Goal: Information Seeking & Learning: Learn about a topic

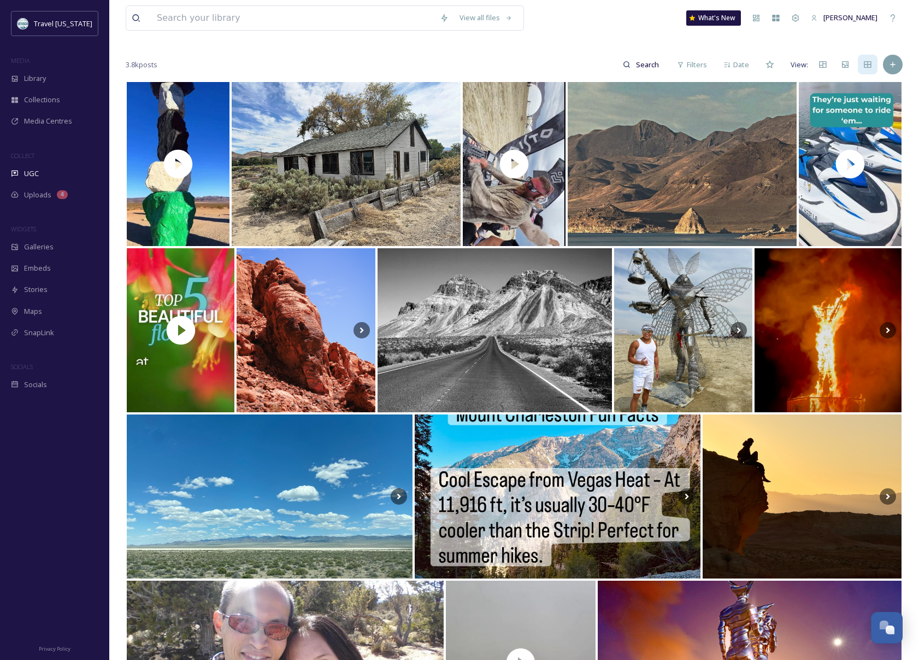
scroll to position [175, 0]
click at [41, 177] on div "UGC" at bounding box center [54, 173] width 109 height 21
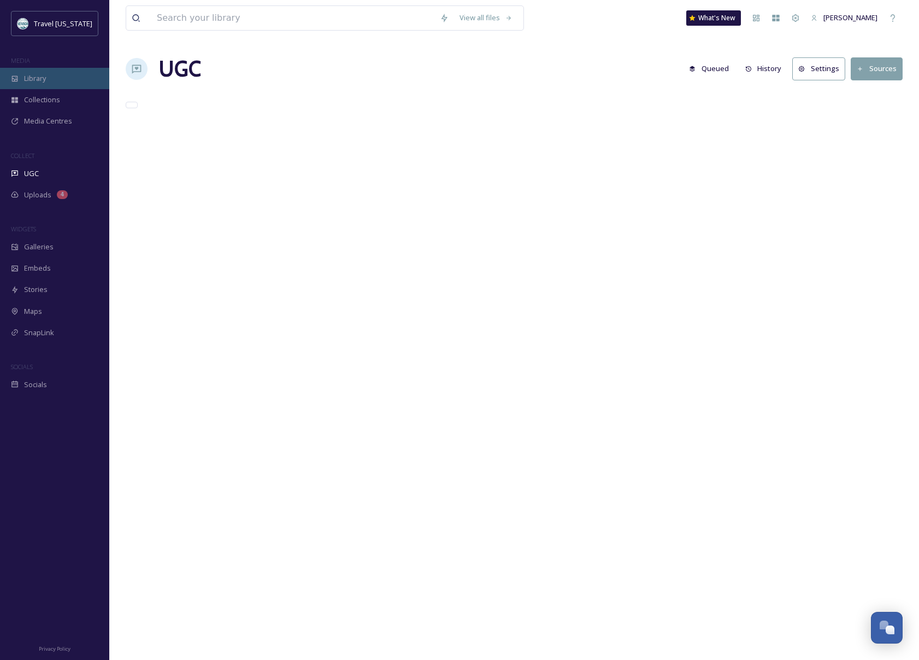
drag, startPoint x: 49, startPoint y: 78, endPoint x: 56, endPoint y: 73, distance: 8.6
click at [51, 73] on div "Library" at bounding box center [54, 78] width 109 height 21
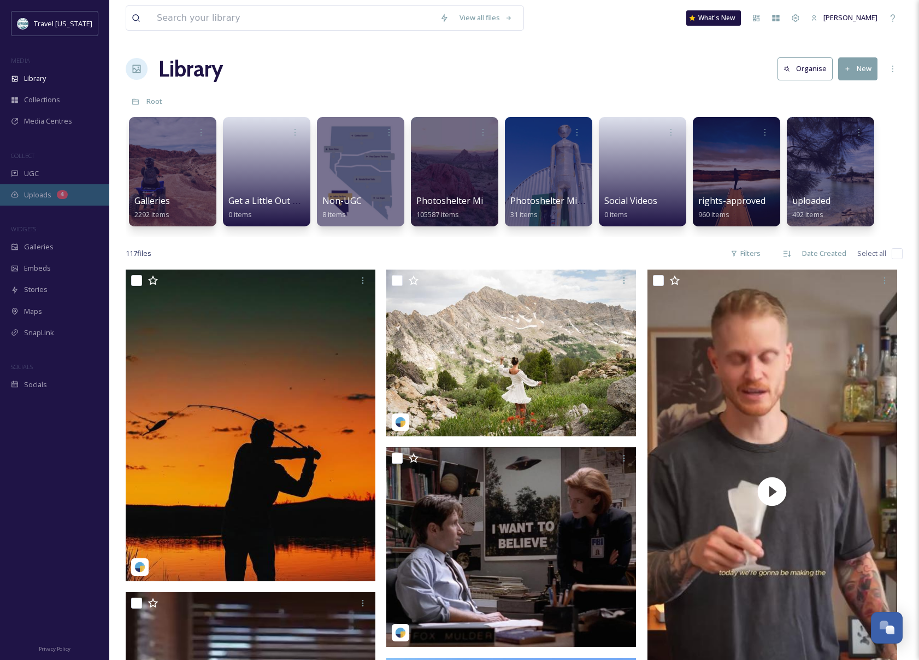
click at [34, 193] on span "Uploads" at bounding box center [37, 195] width 27 height 10
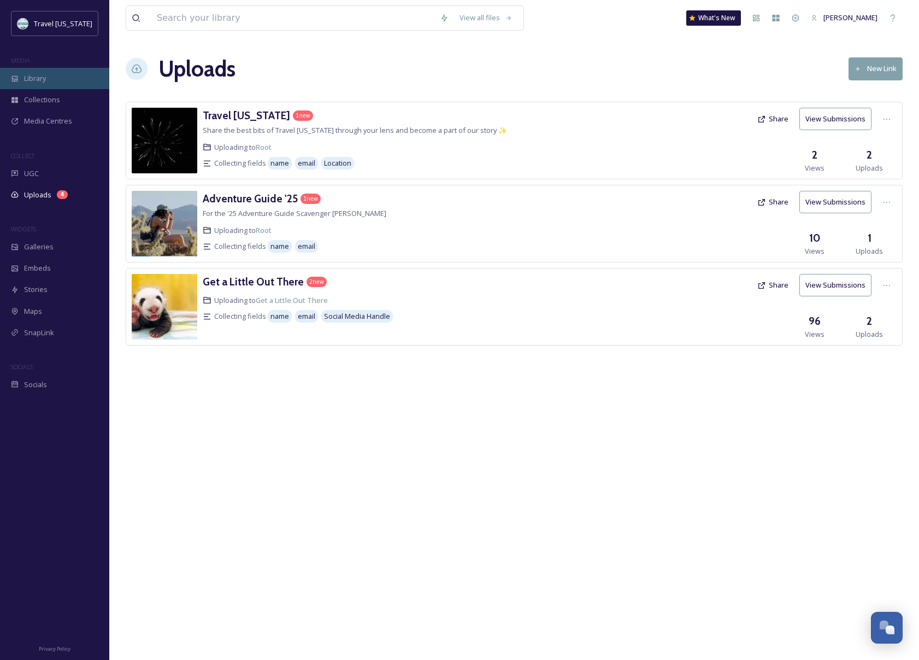
click at [68, 77] on div "Library" at bounding box center [54, 78] width 109 height 21
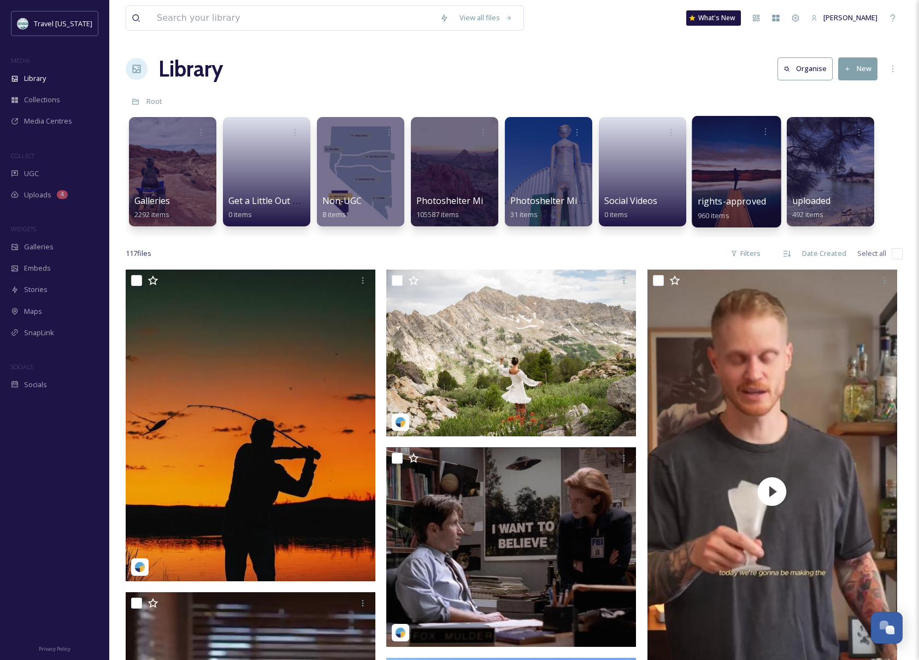
click at [740, 204] on span "rights-approved" at bounding box center [732, 201] width 68 height 12
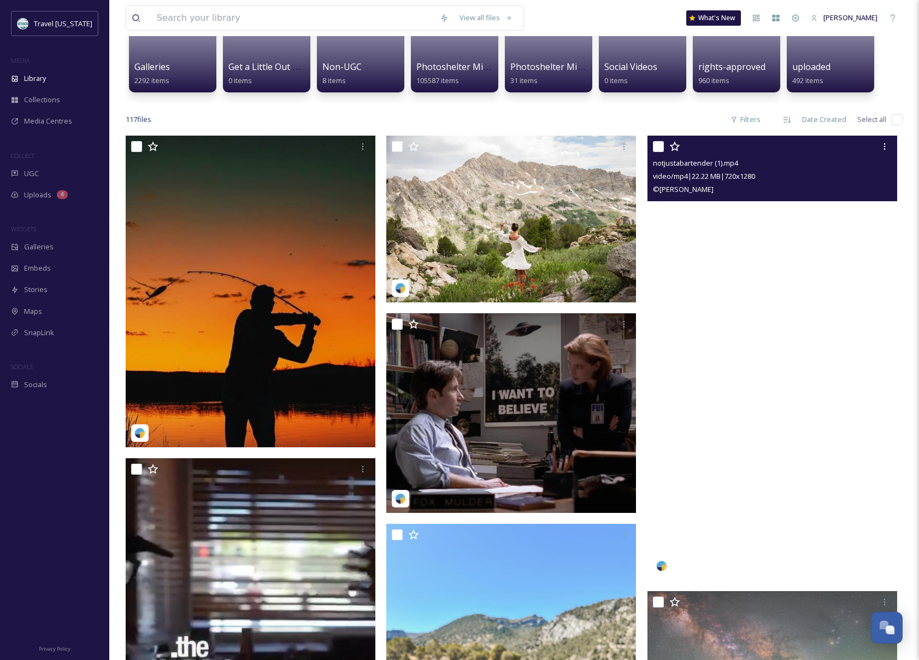
scroll to position [135, 0]
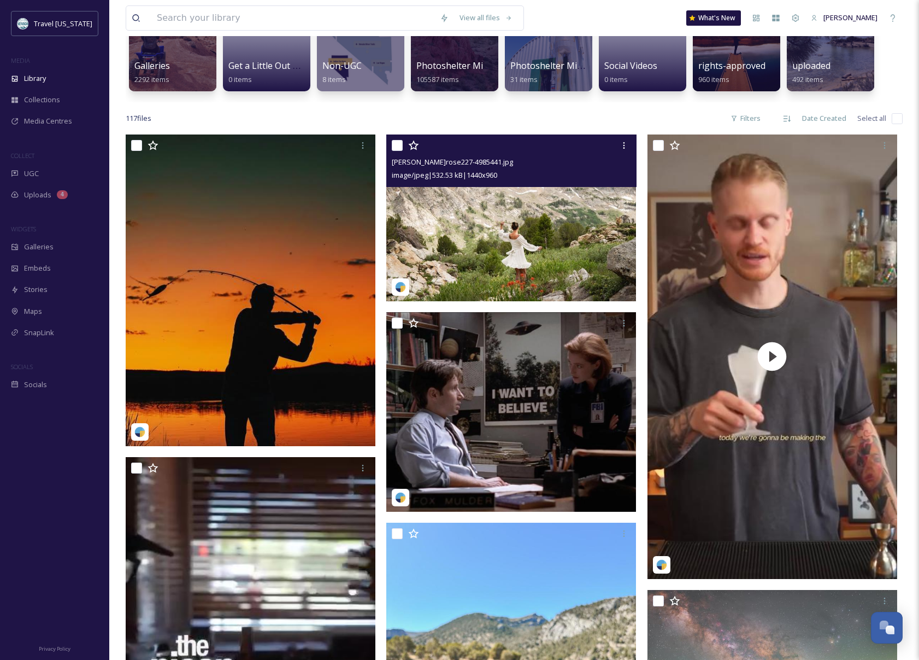
click at [543, 234] on img at bounding box center [511, 217] width 250 height 167
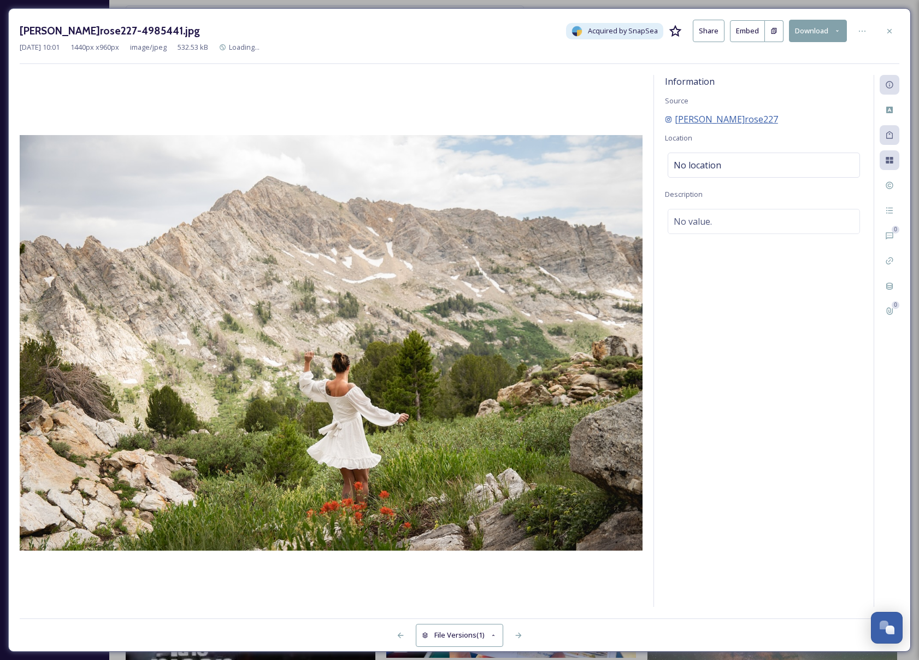
click at [701, 117] on span "[PERSON_NAME]rose227" at bounding box center [726, 119] width 103 height 13
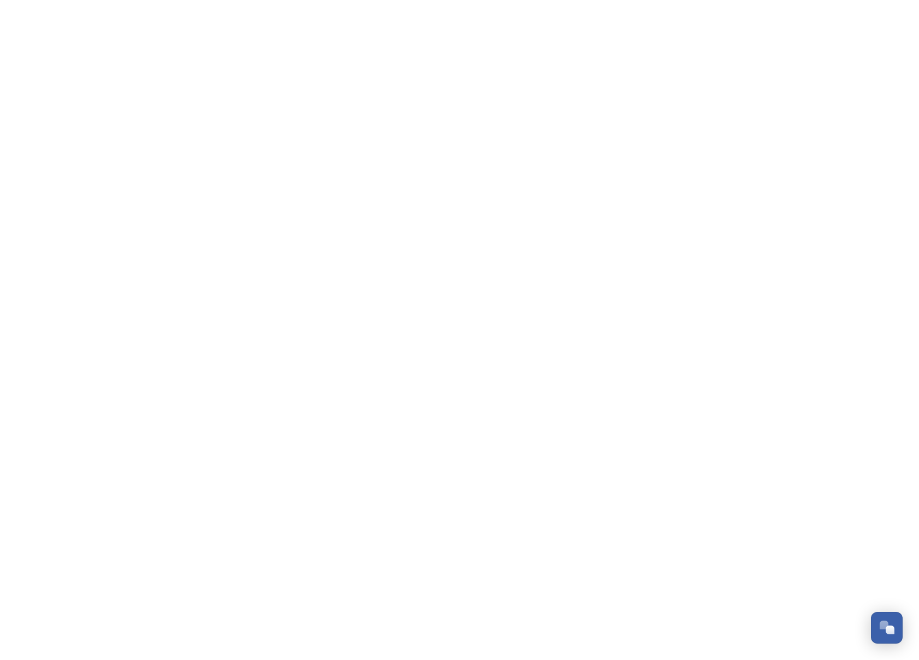
scroll to position [175, 0]
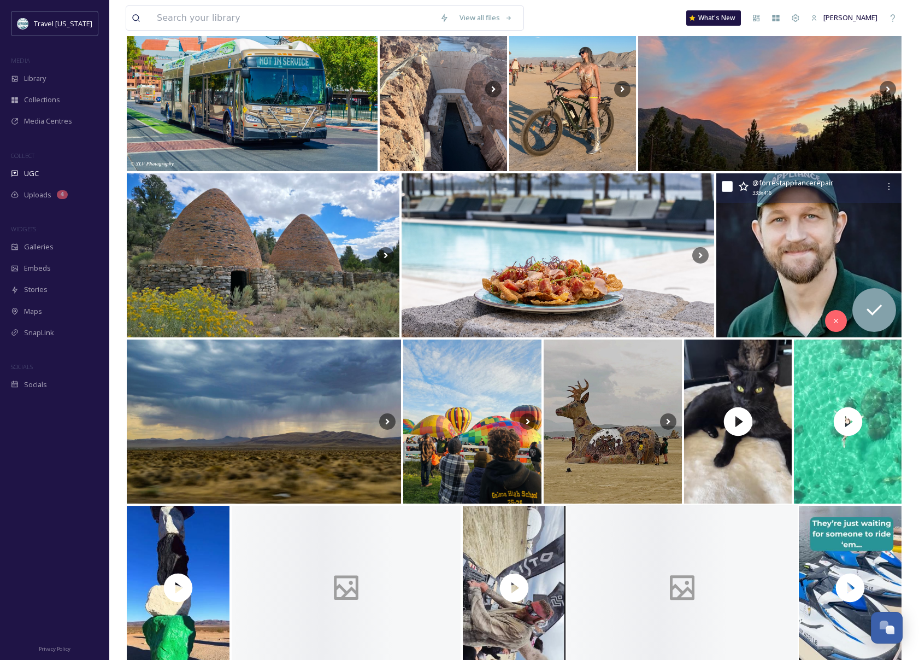
scroll to position [591, 0]
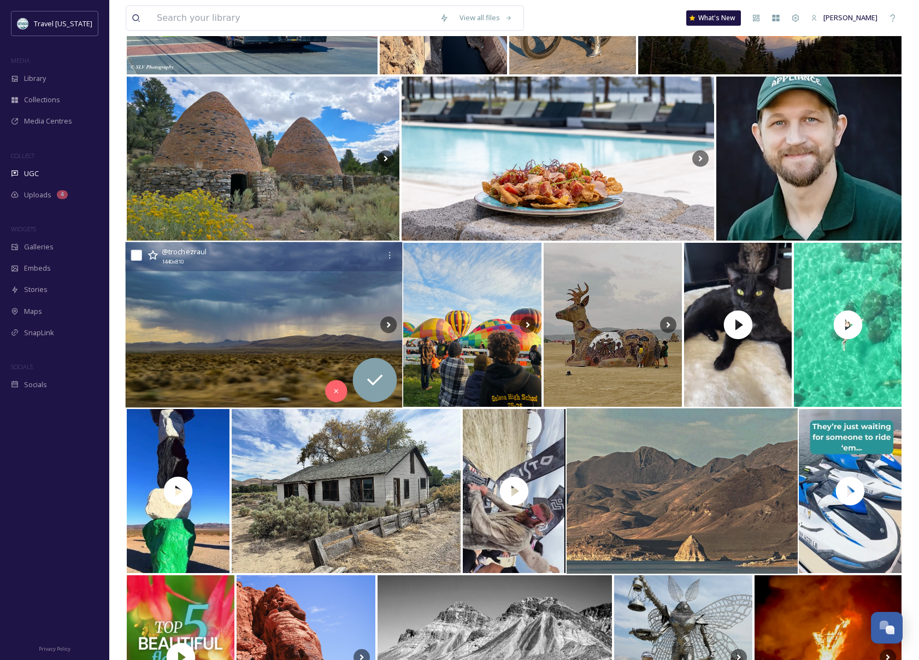
click at [310, 303] on img at bounding box center [263, 325] width 277 height 166
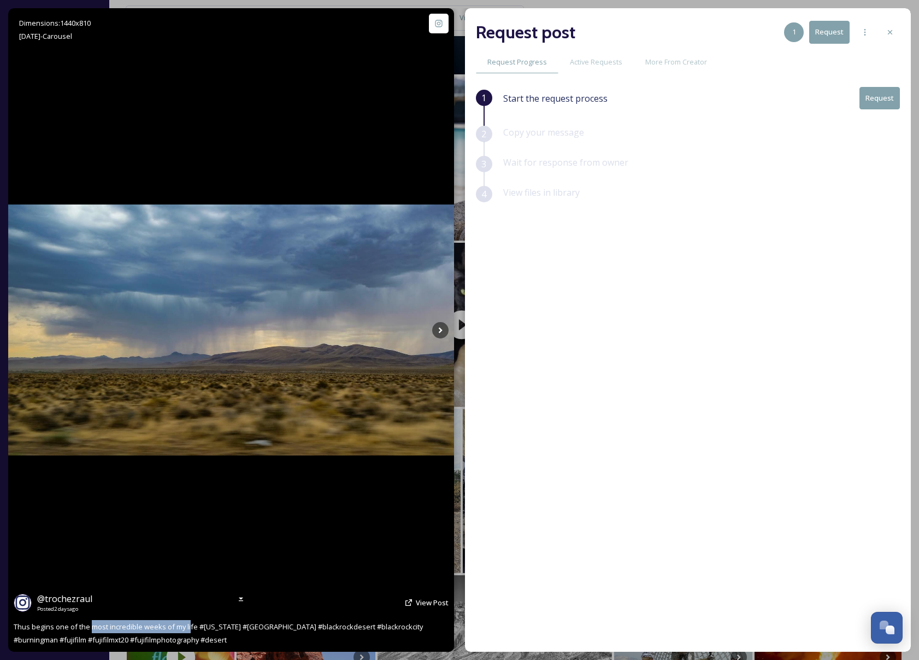
drag, startPoint x: 90, startPoint y: 631, endPoint x: 191, endPoint y: 630, distance: 100.6
click at [189, 630] on span "Thus begins one of the most incredible weeks of my life #nevada #usa #blackrock…" at bounding box center [219, 632] width 411 height 23
click at [191, 630] on span "Thus begins one of the most incredible weeks of my life #nevada #usa #blackrock…" at bounding box center [219, 632] width 411 height 23
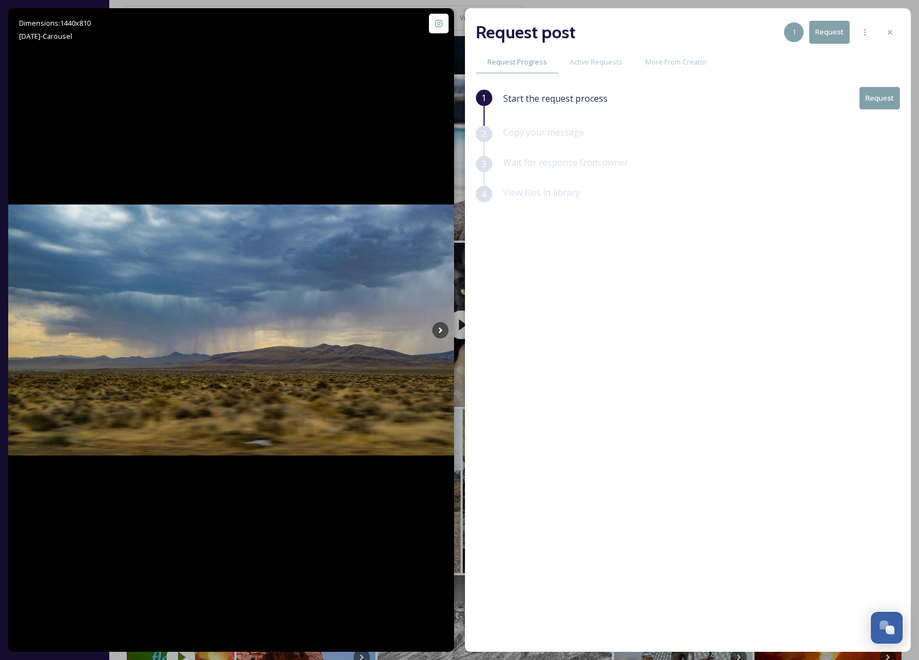
click at [888, 30] on icon at bounding box center [890, 32] width 4 height 4
